Goal: Find specific page/section: Find specific page/section

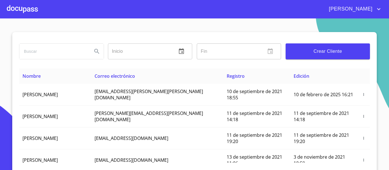
click at [65, 52] on input "search" at bounding box center [53, 51] width 68 height 15
click at [15, 7] on div at bounding box center [22, 9] width 31 height 18
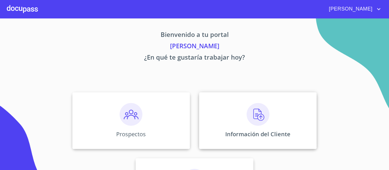
click at [225, 106] on div "Información del Cliente" at bounding box center [258, 120] width 118 height 57
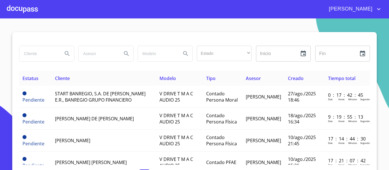
click at [44, 55] on input "search" at bounding box center [38, 53] width 39 height 15
type input "m"
type input "METRO ASFALTOS"
click at [65, 55] on icon "Search" at bounding box center [67, 53] width 7 height 7
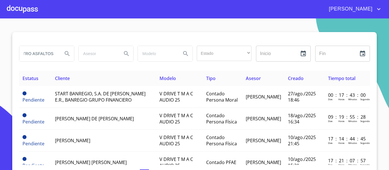
scroll to position [0, 0]
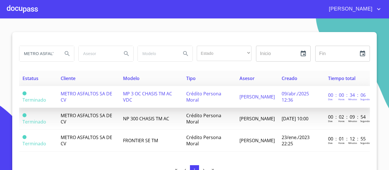
click at [237, 100] on td "[PERSON_NAME]" at bounding box center [257, 97] width 42 height 22
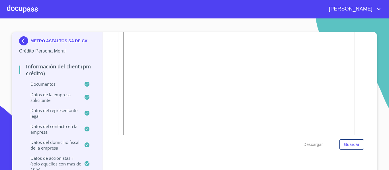
scroll to position [2407, 0]
click at [21, 42] on img at bounding box center [24, 40] width 11 height 9
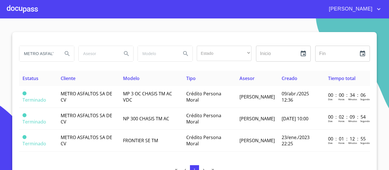
click at [43, 53] on input "METRO ASFALTOS" at bounding box center [38, 53] width 39 height 15
type input "M"
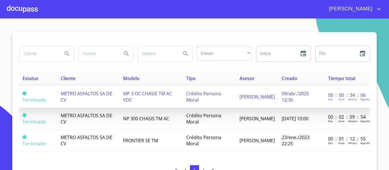
click at [77, 93] on span "METRO ASFALTOS SA DE CV" at bounding box center [87, 97] width 52 height 13
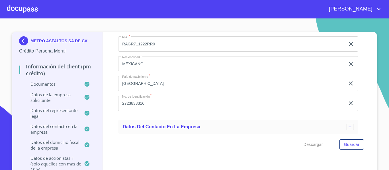
click at [23, 42] on img at bounding box center [24, 40] width 11 height 9
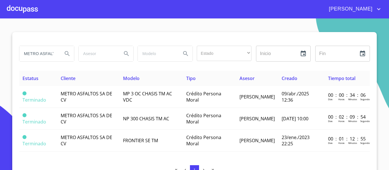
click at [36, 53] on input "METRO ASFALTOS" at bounding box center [38, 53] width 39 height 15
type input "M"
type input "yuve"
click at [65, 54] on icon "Search" at bounding box center [67, 53] width 7 height 7
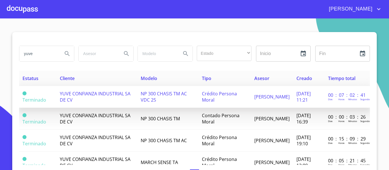
click at [81, 90] on td "YUVE CONFIANZA INDUSTRIAL SA DE CV" at bounding box center [96, 97] width 81 height 22
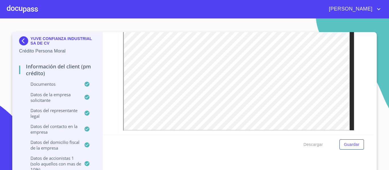
scroll to position [167, 0]
